Goal: Task Accomplishment & Management: Manage account settings

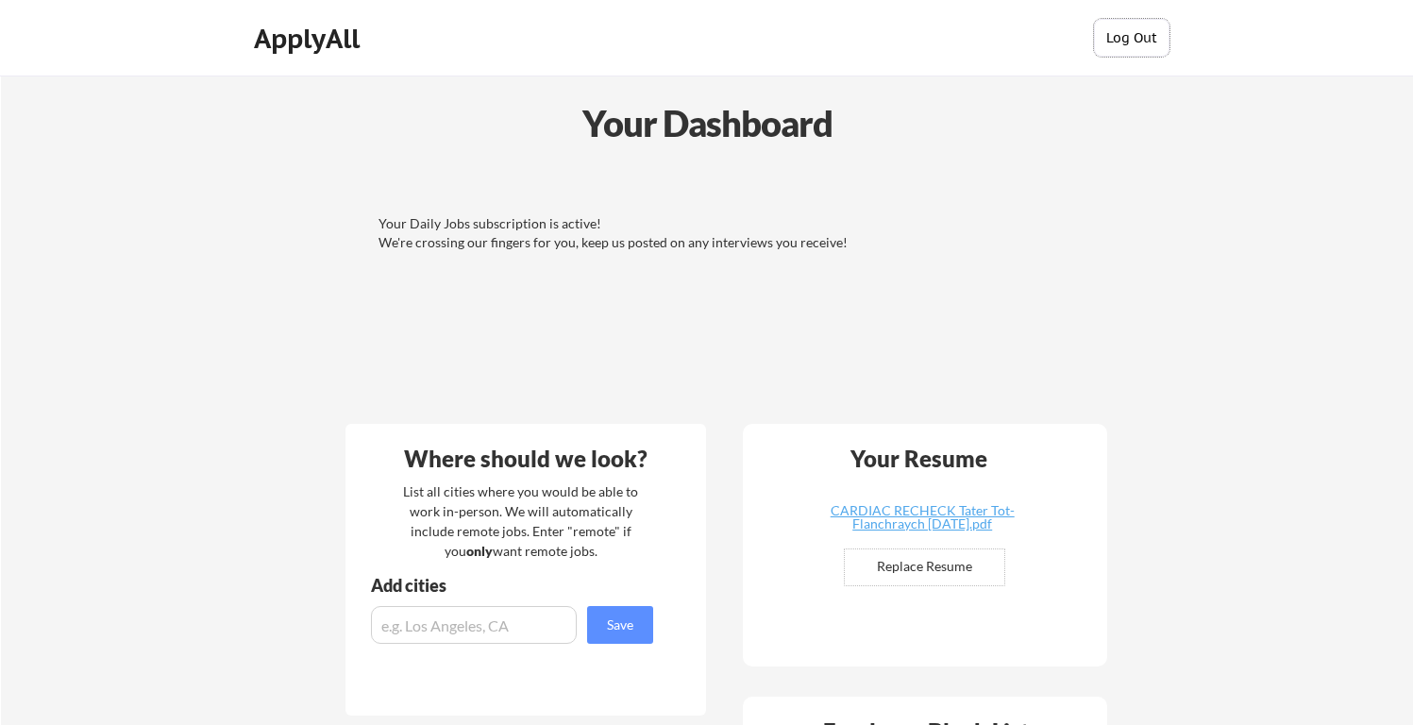
click at [1139, 38] on button "Log Out" at bounding box center [1131, 38] width 75 height 38
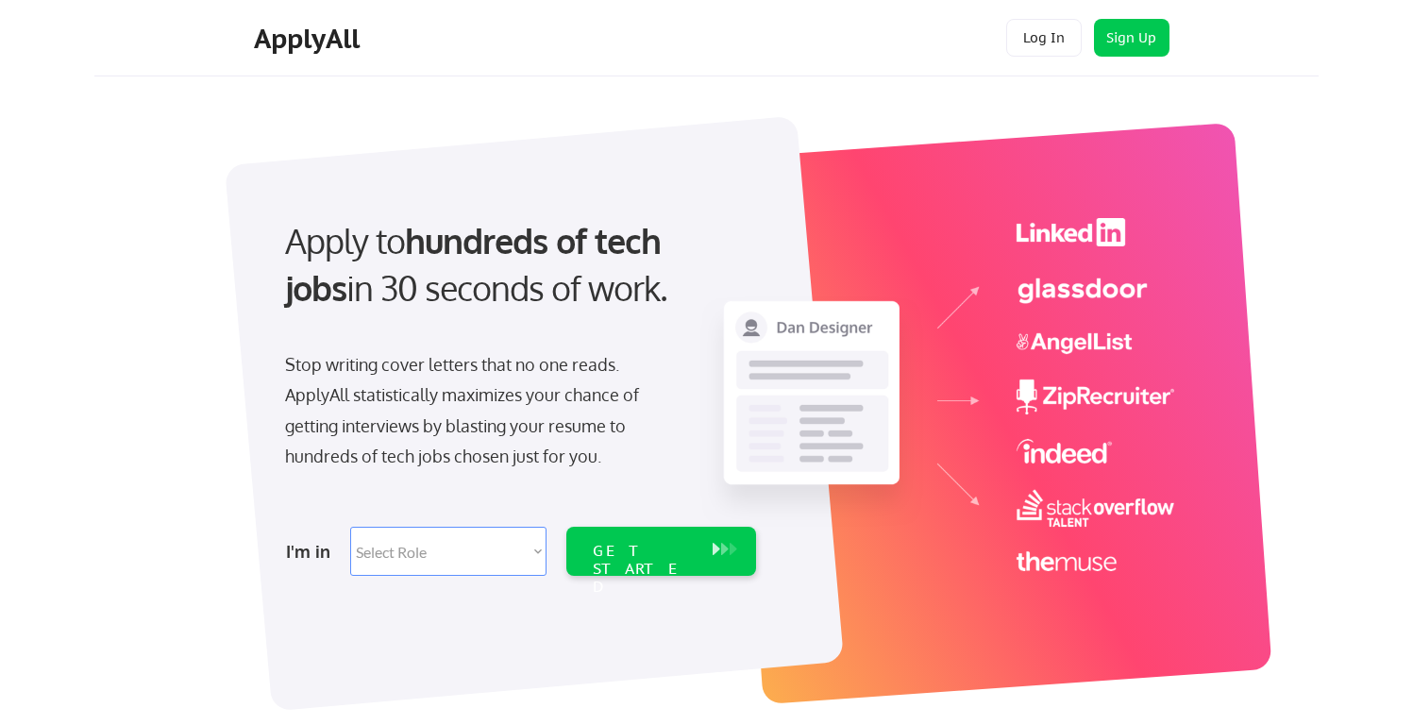
drag, startPoint x: 452, startPoint y: 347, endPoint x: 509, endPoint y: 478, distance: 142.0
click at [509, 478] on div "Apply to hundreds of tech jobs in 30 seconds of work. Stop writing cover letter…" at bounding box center [519, 391] width 528 height 386
click at [509, 478] on div "Stop writing cover letters that no one reads. ApplyAll statistically maximizes …" at bounding box center [479, 414] width 426 height 130
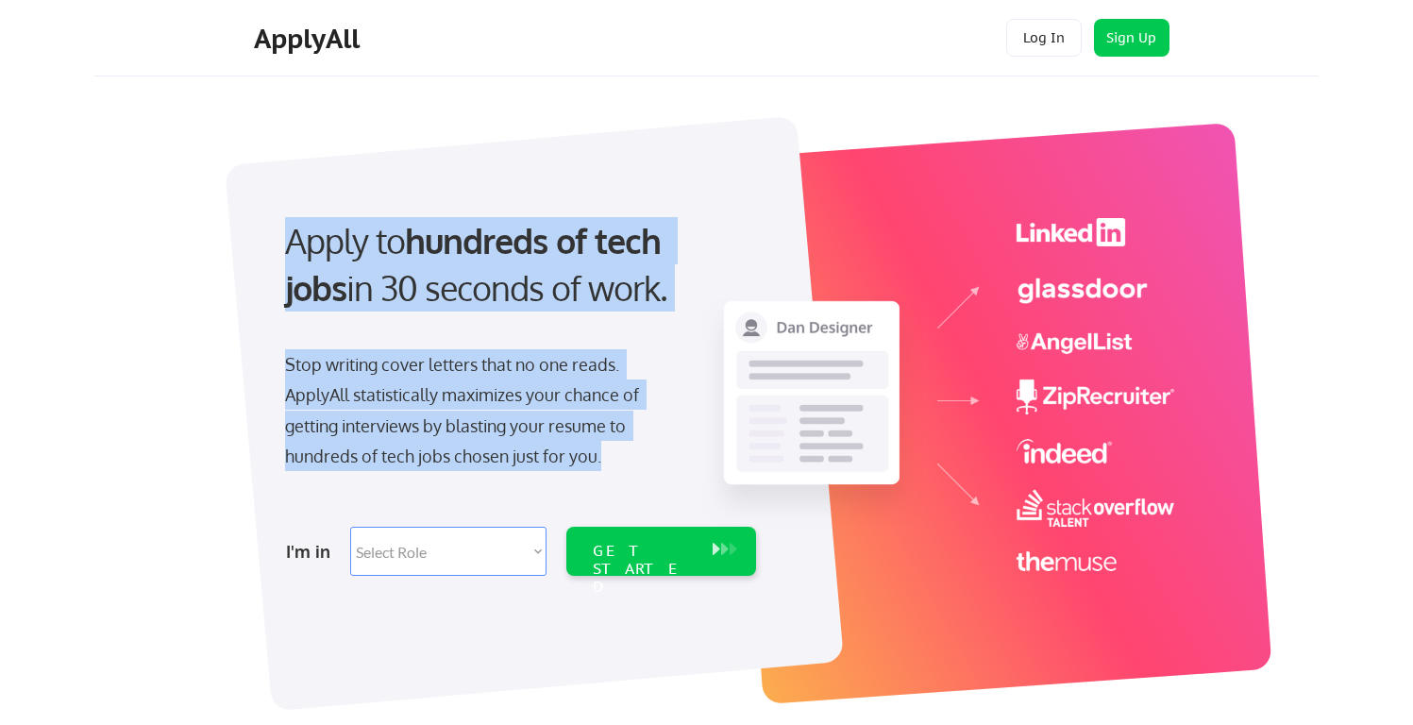
drag, startPoint x: 604, startPoint y: 263, endPoint x: 629, endPoint y: 344, distance: 84.8
click at [629, 344] on div "Apply to hundreds of tech jobs in 30 seconds of work. Stop writing cover letter…" at bounding box center [719, 397] width 944 height 579
click at [629, 344] on div "Apply to hundreds of tech jobs in 30 seconds of work. Stop writing cover letter…" at bounding box center [519, 391] width 528 height 386
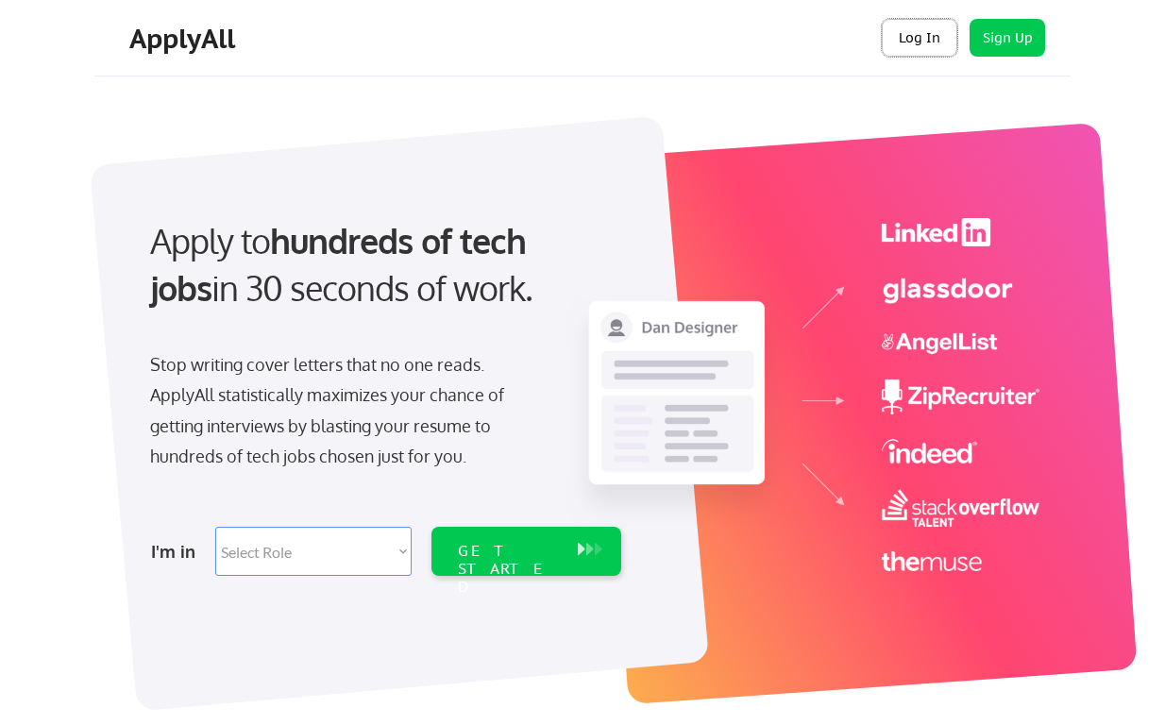
click at [938, 39] on button "Log In" at bounding box center [918, 38] width 75 height 38
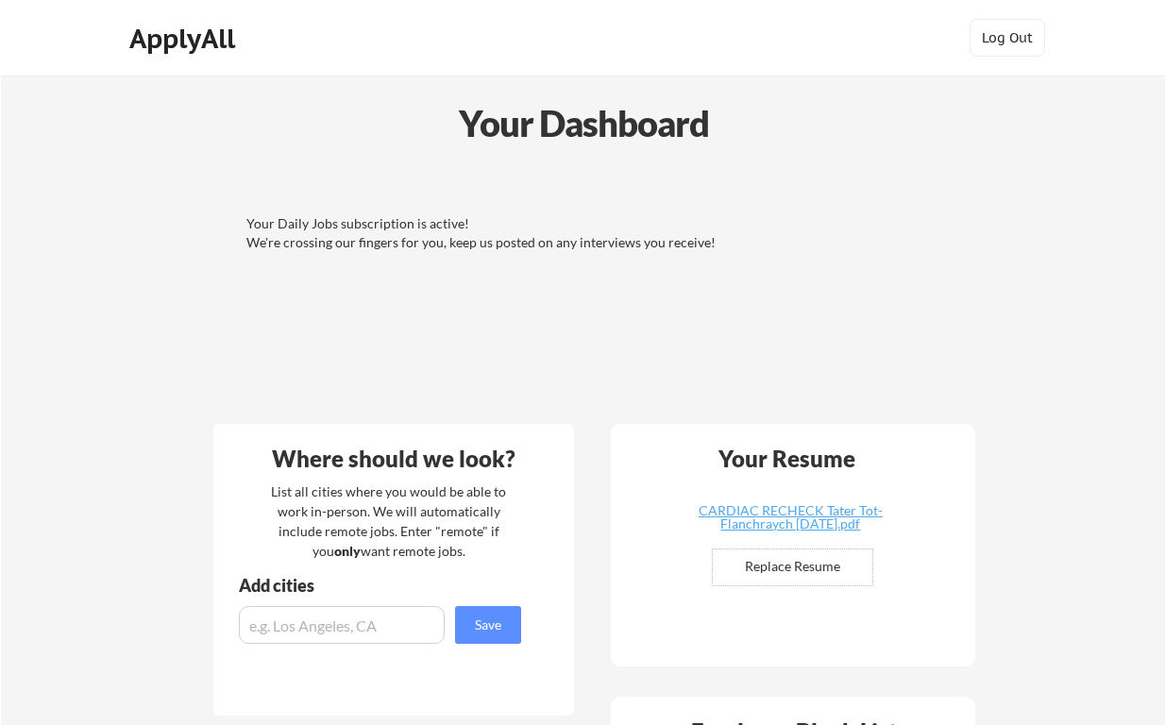
click at [199, 43] on div "ApplyAll" at bounding box center [184, 39] width 111 height 32
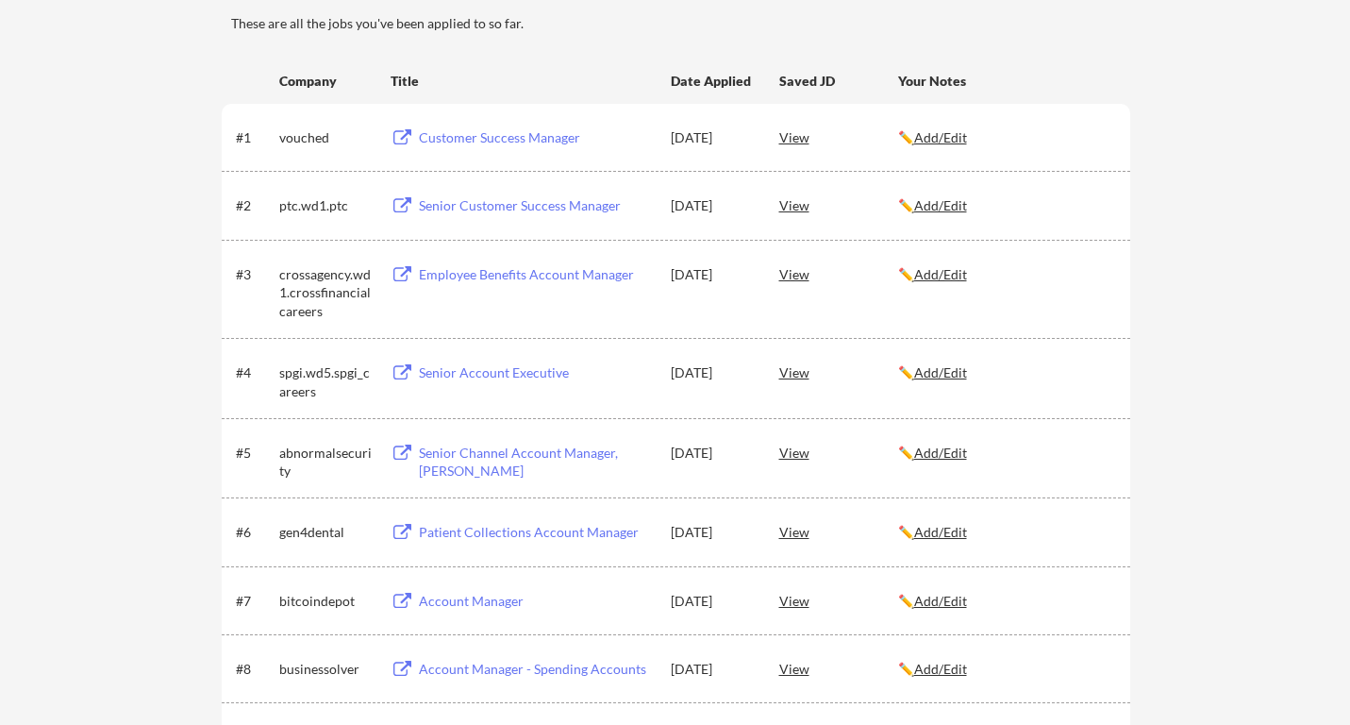
scroll to position [235, 0]
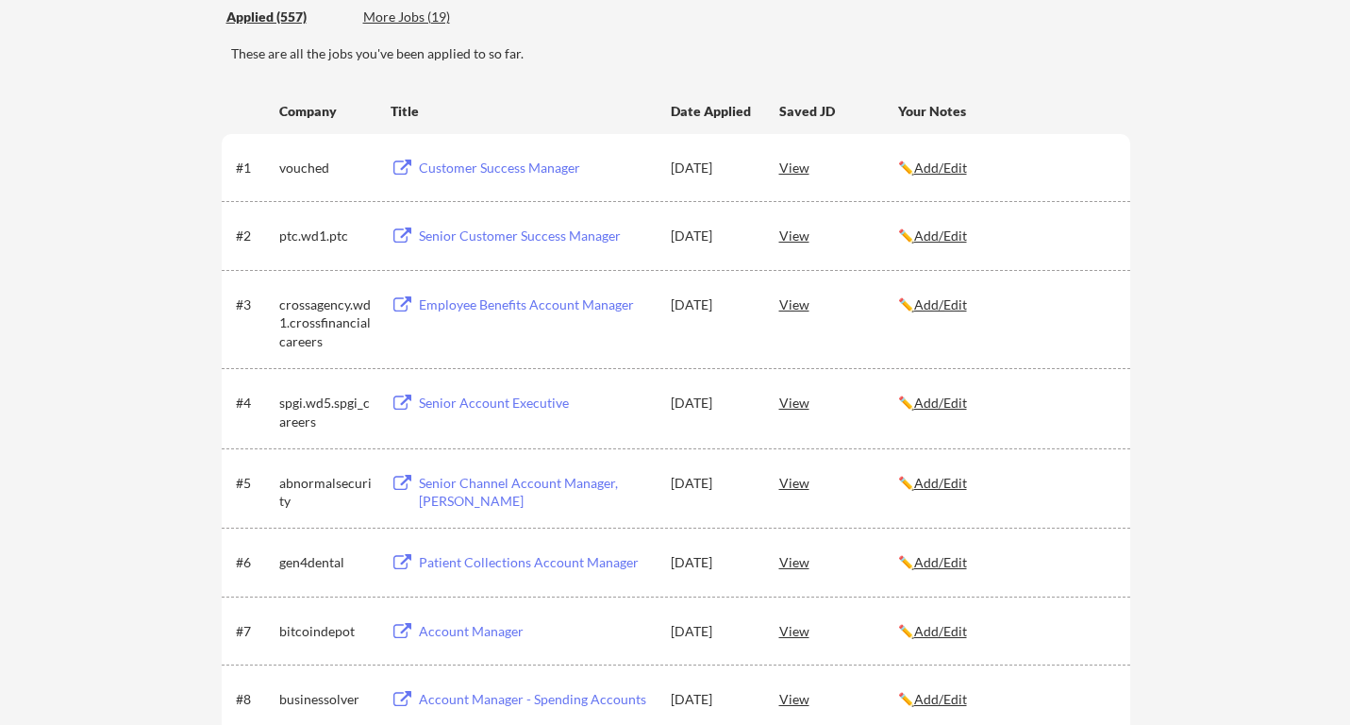
click at [959, 171] on u "Add/Edit" at bounding box center [940, 167] width 53 height 16
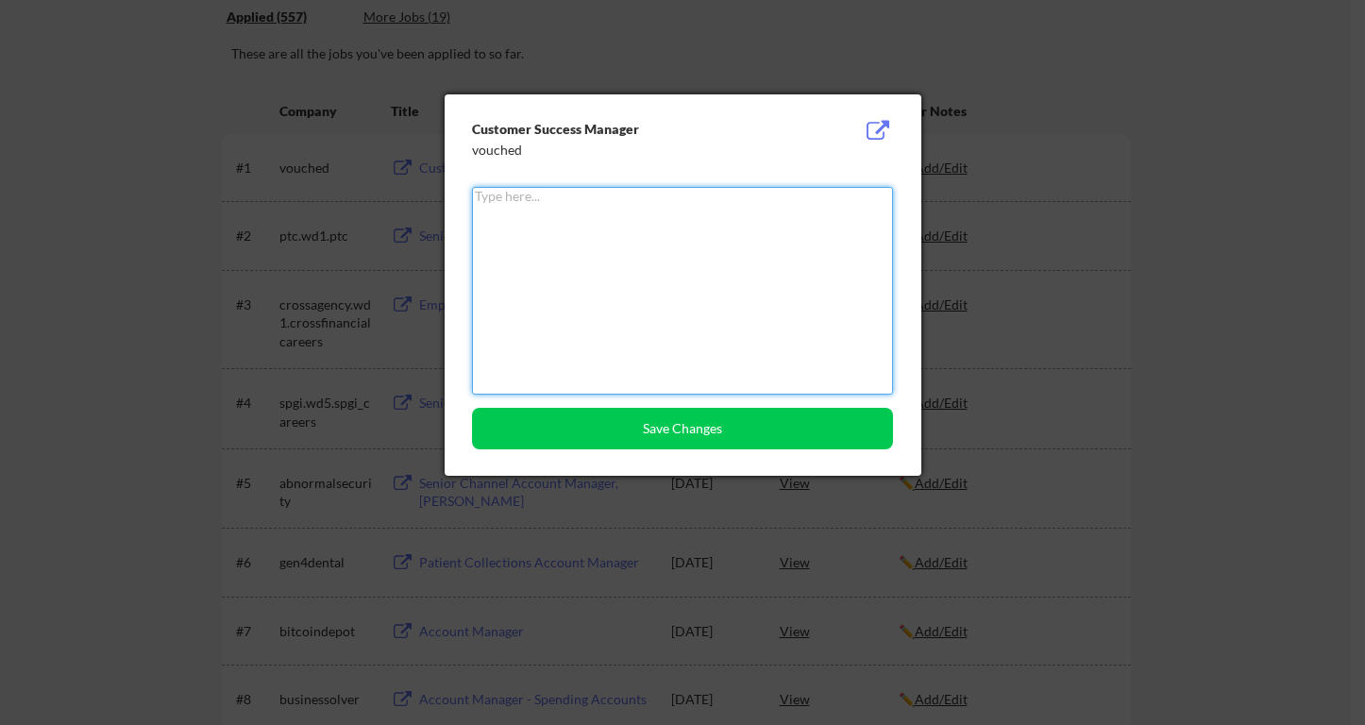
click at [972, 37] on div at bounding box center [682, 362] width 1365 height 725
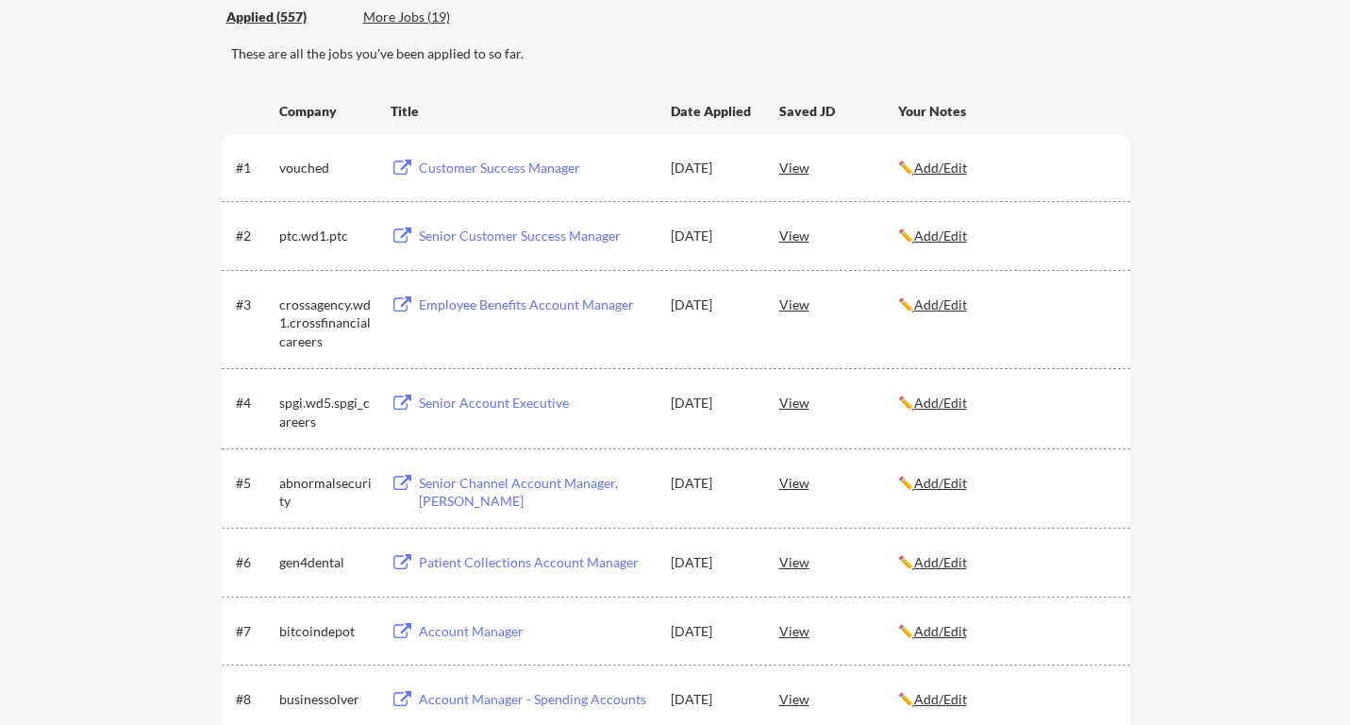
click at [793, 171] on div "View" at bounding box center [839, 167] width 119 height 34
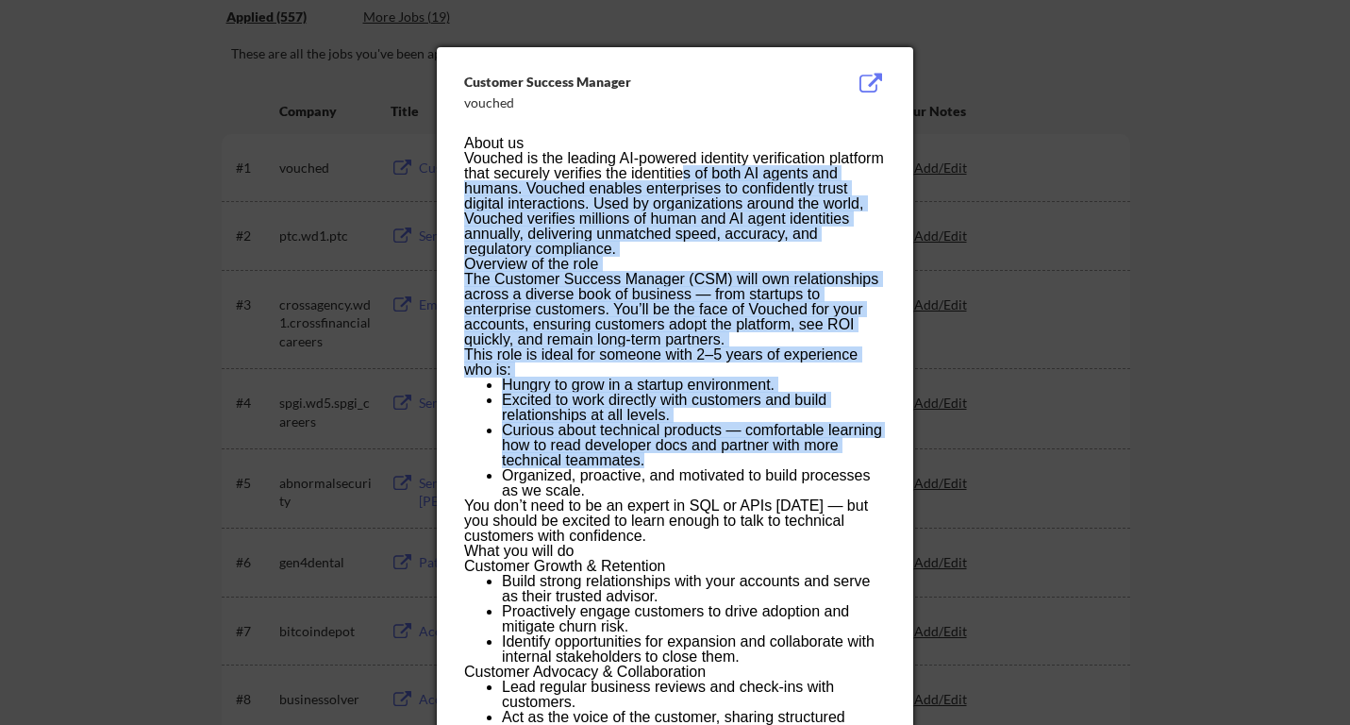
drag, startPoint x: 682, startPoint y: 181, endPoint x: 697, endPoint y: 468, distance: 287.3
click at [697, 468] on div "About us Vouched is the leading AI-powered identity verification platform that …" at bounding box center [674, 732] width 421 height 1193
click at [697, 468] on li "Organized, proactive, and motivated to build processes as we scale." at bounding box center [693, 483] width 383 height 30
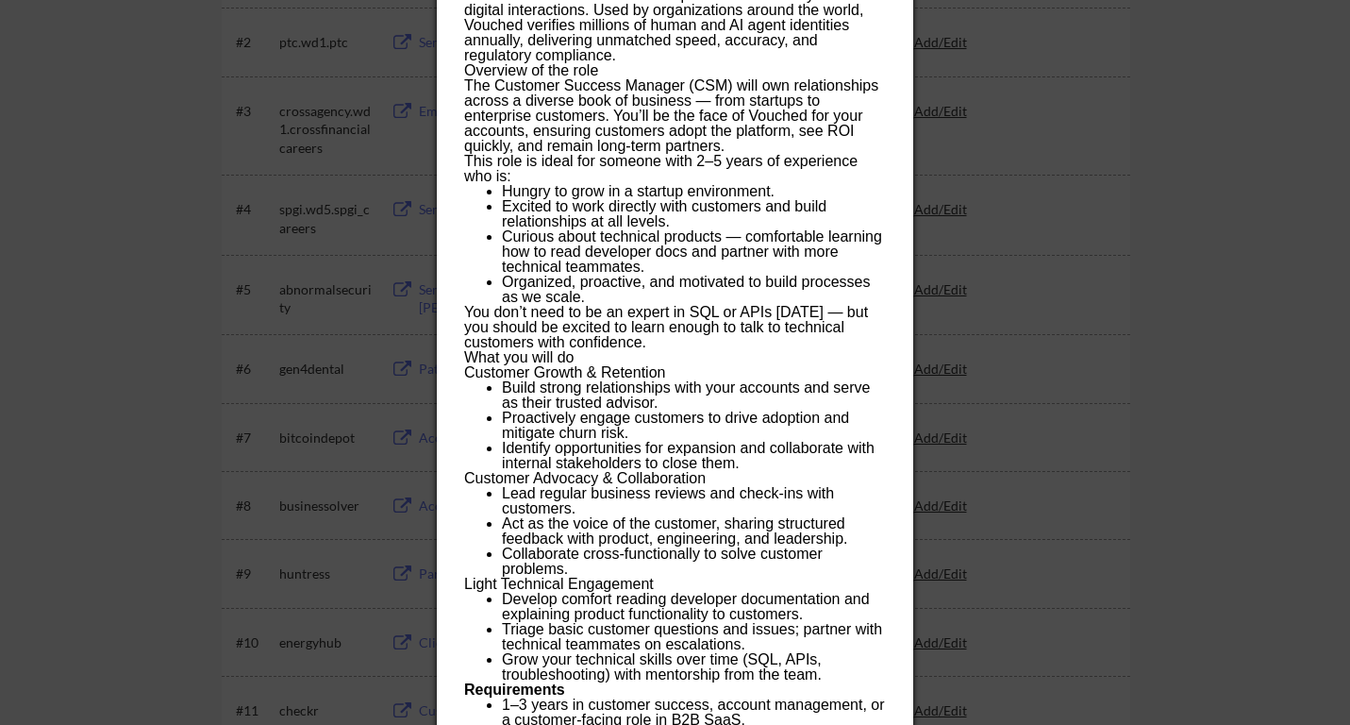
scroll to position [432, 0]
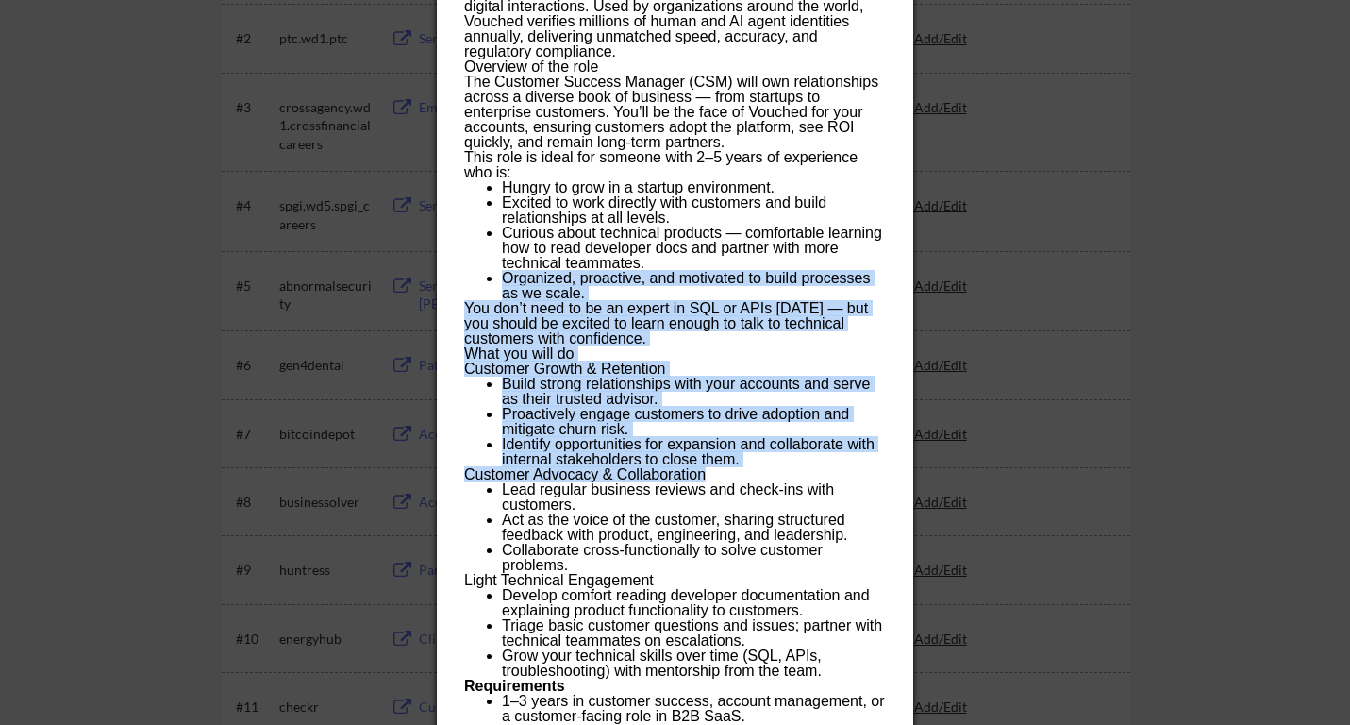
drag, startPoint x: 830, startPoint y: 476, endPoint x: 781, endPoint y: 260, distance: 220.5
click at [781, 260] on div "About us Vouched is the leading AI-powered identity verification platform that …" at bounding box center [674, 535] width 421 height 1193
click at [781, 260] on li "Curious about technical products — comfortable learning how to read developer d…" at bounding box center [693, 248] width 383 height 45
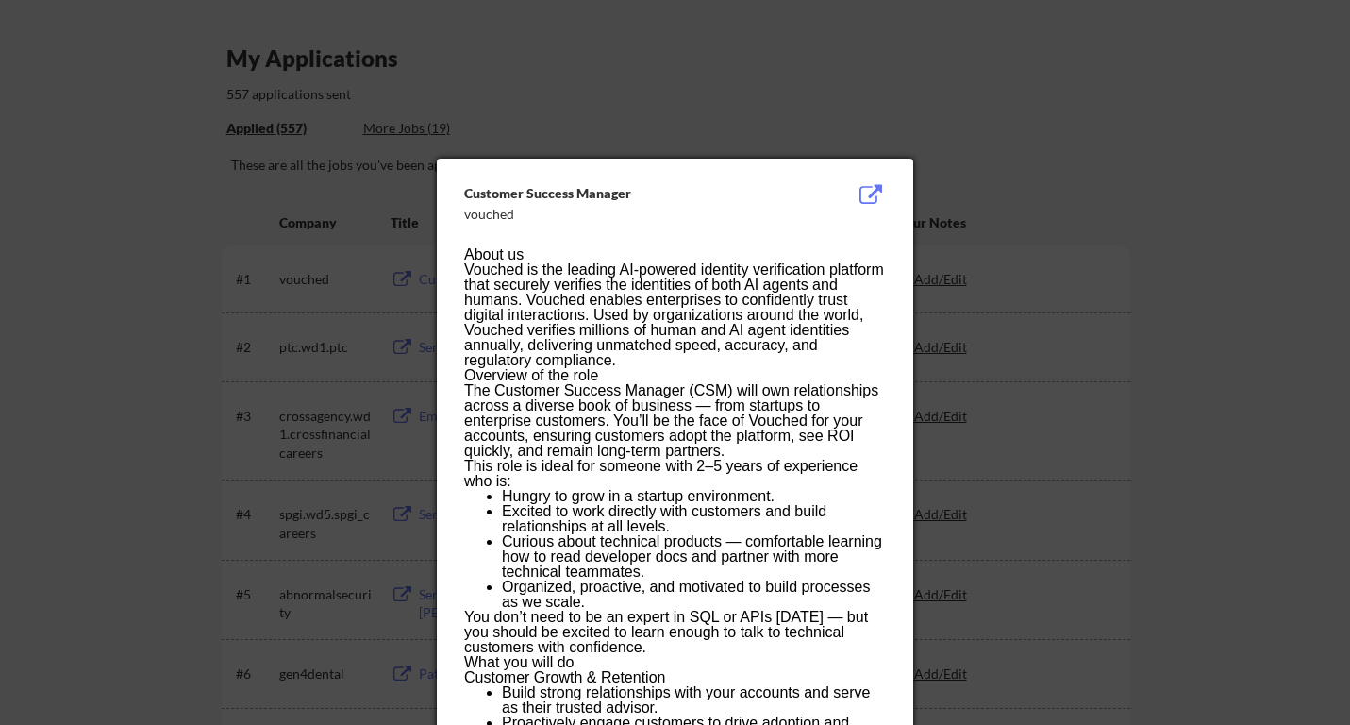
scroll to position [0, 0]
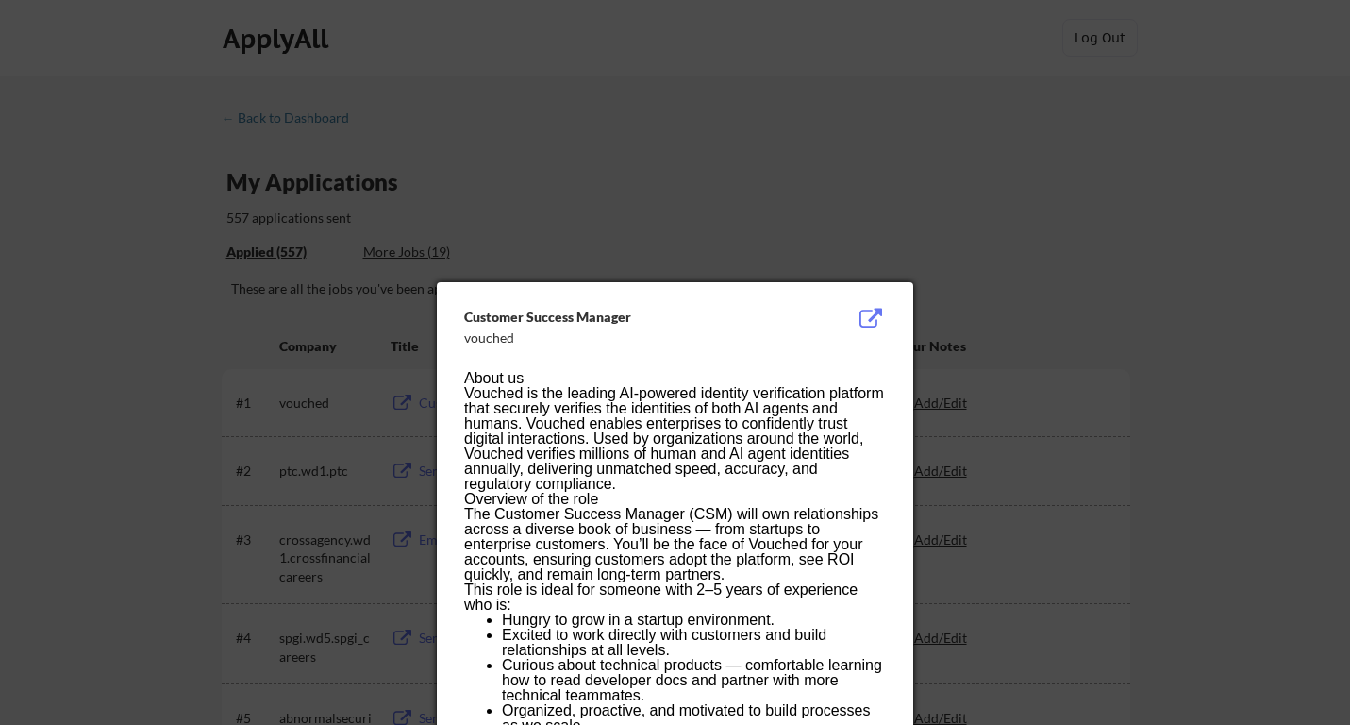
click at [971, 147] on div at bounding box center [675, 362] width 1350 height 725
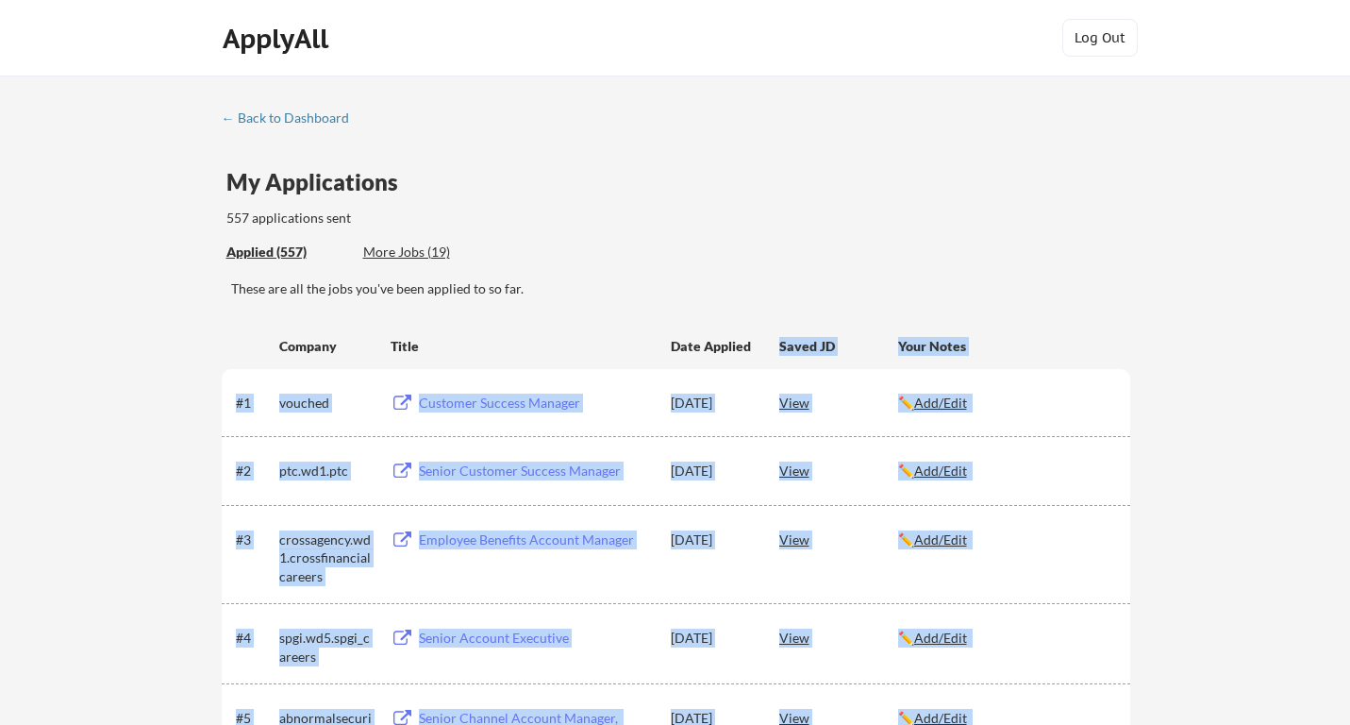
drag, startPoint x: 683, startPoint y: 315, endPoint x: 806, endPoint y: 333, distance: 124.0
click at [806, 333] on div "Saved JD" at bounding box center [839, 345] width 119 height 34
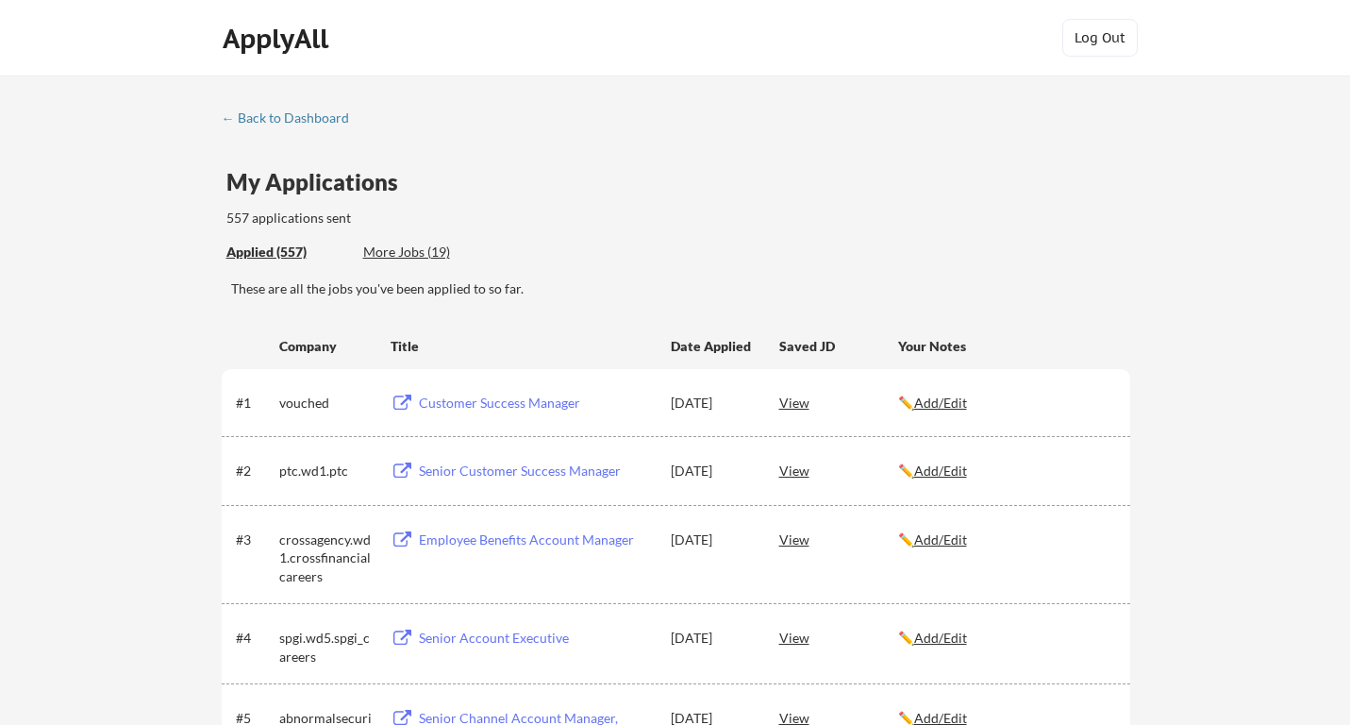
drag, startPoint x: 723, startPoint y: 305, endPoint x: 772, endPoint y: 366, distance: 78.6
